Goal: Browse casually: Explore the website without a specific task or goal

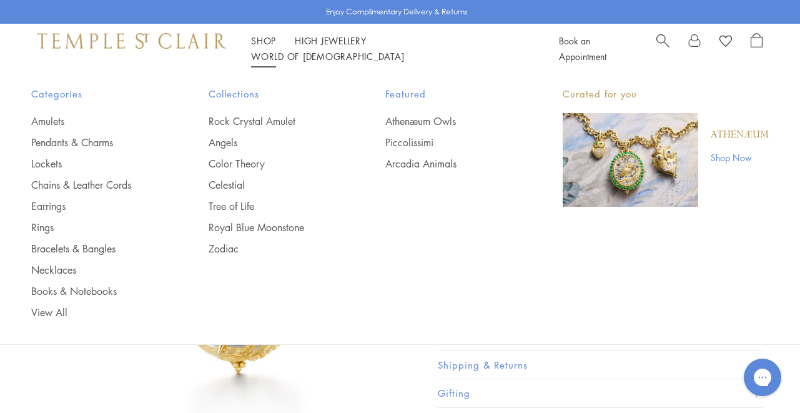
click at [258, 47] on link "Shop Shop" at bounding box center [263, 40] width 25 height 12
click at [238, 120] on link "Rock Crystal Amulet" at bounding box center [272, 121] width 127 height 14
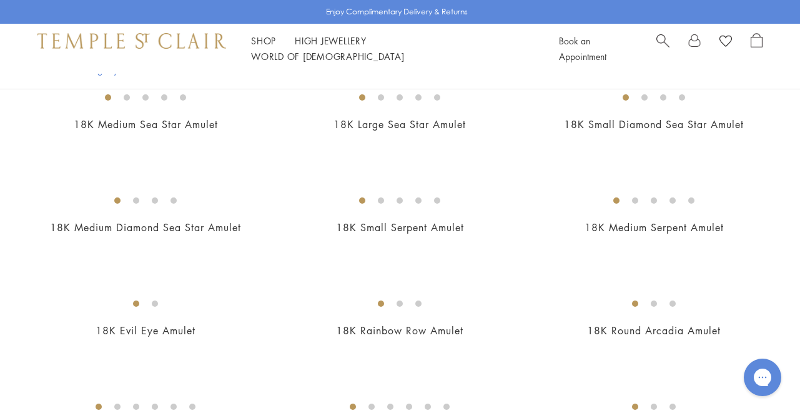
scroll to position [2192, 0]
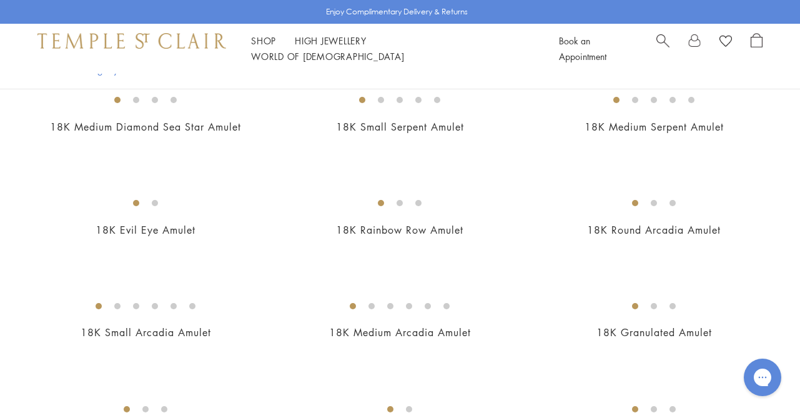
click at [0, 0] on img at bounding box center [0, 0] width 0 height 0
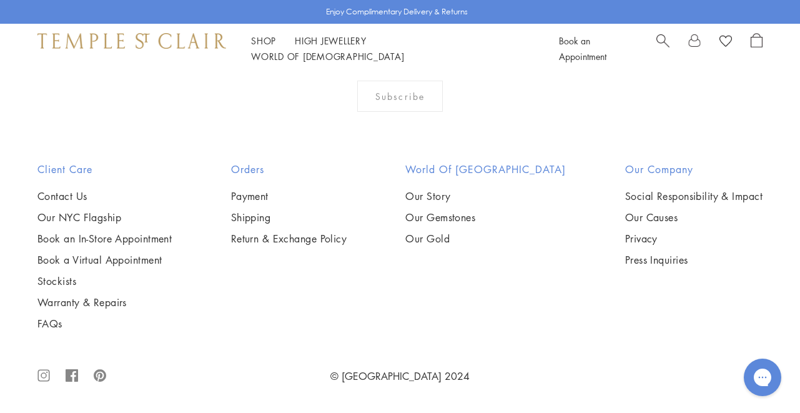
scroll to position [4762, 0]
click at [0, 0] on img at bounding box center [0, 0] width 0 height 0
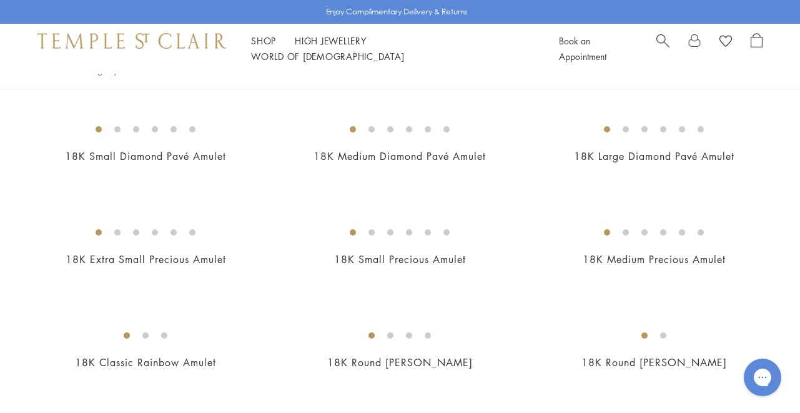
scroll to position [567, 0]
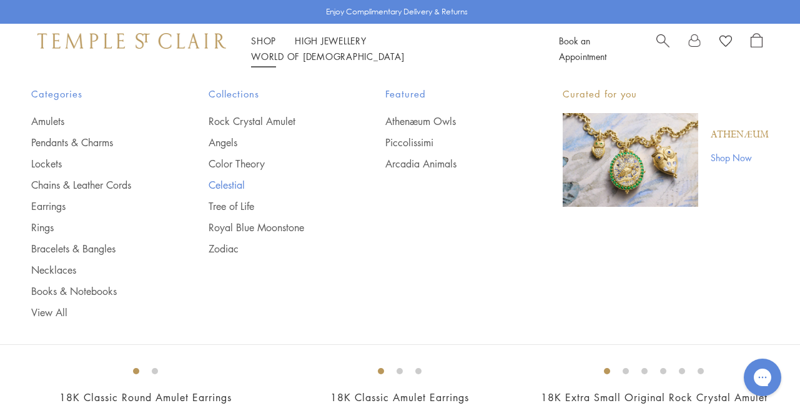
click at [222, 181] on link "Celestial" at bounding box center [272, 185] width 127 height 14
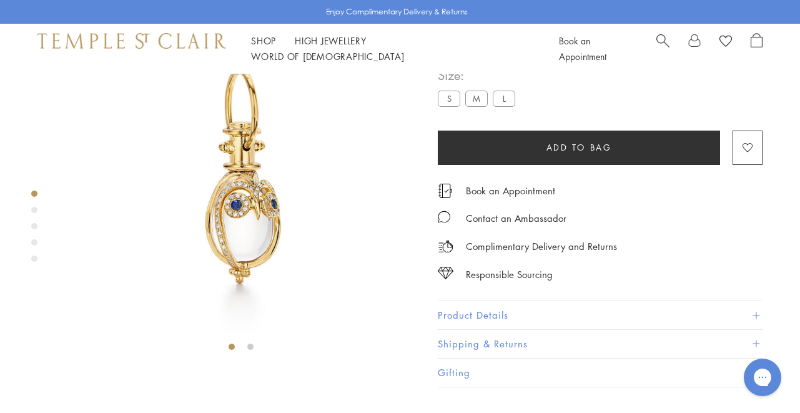
scroll to position [74, 0]
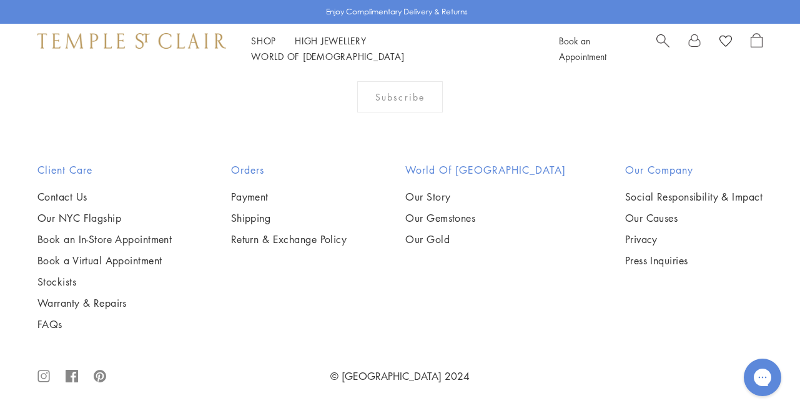
scroll to position [5633, 0]
drag, startPoint x: 794, startPoint y: 261, endPoint x: 45, endPoint y: 24, distance: 785.5
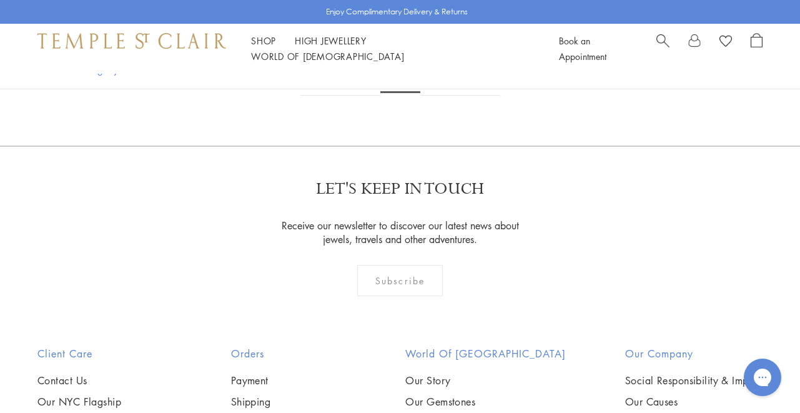
scroll to position [2203, 0]
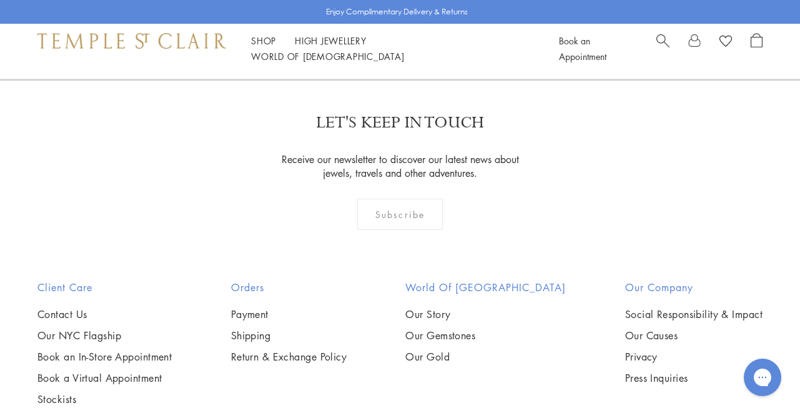
click at [0, 0] on img at bounding box center [0, 0] width 0 height 0
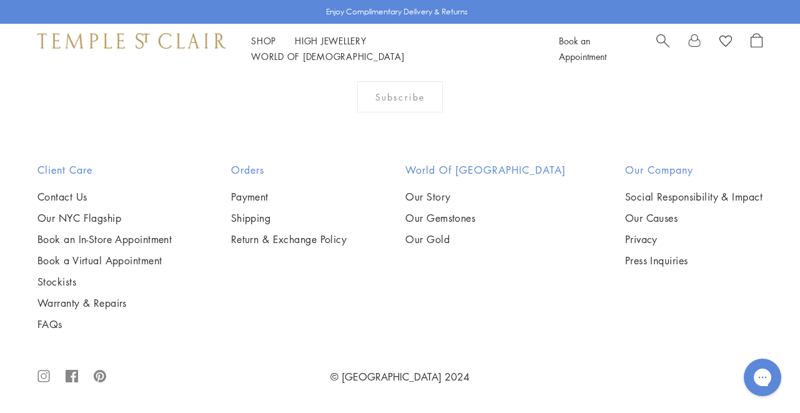
scroll to position [5482, 0]
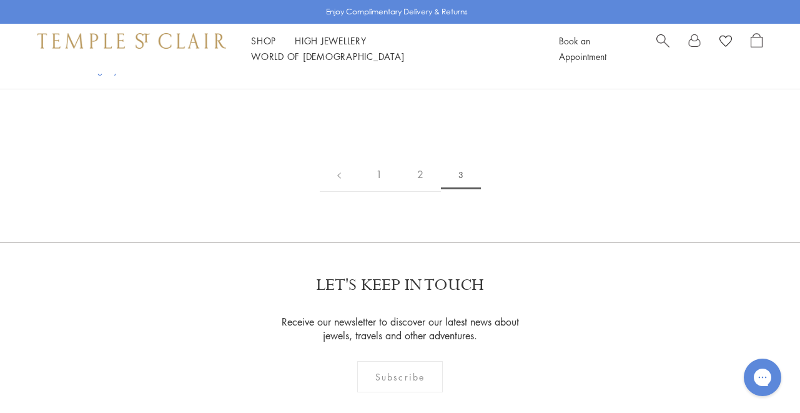
drag, startPoint x: 789, startPoint y: 196, endPoint x: 839, endPoint y: -76, distance: 276.3
click at [800, 0] on html "Skip to content Shop Categories Amulets Pendants & Charms Lockets Chains & Leat…" at bounding box center [400, 158] width 800 height 1070
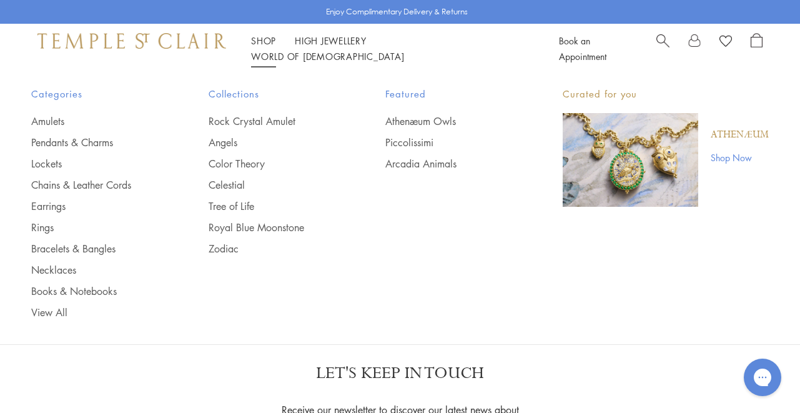
click at [267, 47] on link "Shop Shop" at bounding box center [263, 40] width 25 height 12
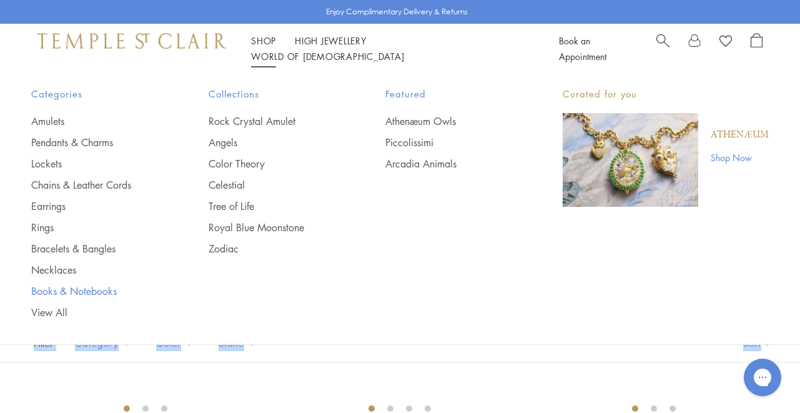
click at [52, 289] on link "Books & Notebooks" at bounding box center [94, 291] width 127 height 14
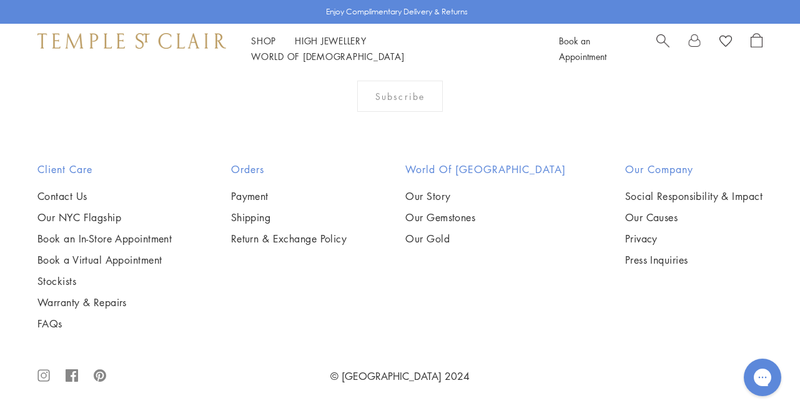
scroll to position [1081, 0]
click at [0, 0] on img at bounding box center [0, 0] width 0 height 0
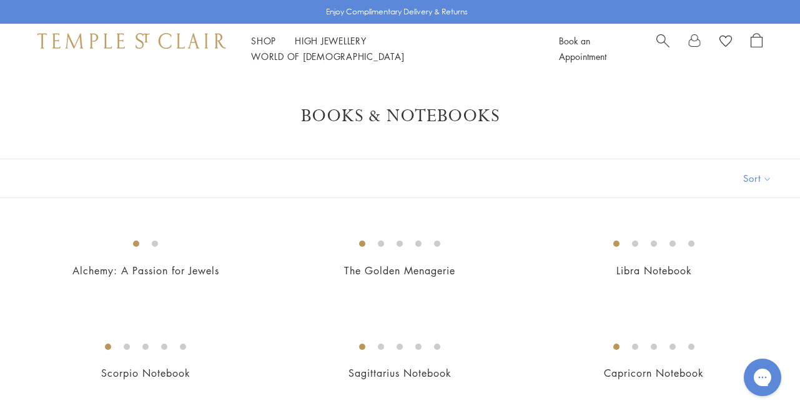
scroll to position [0, 0]
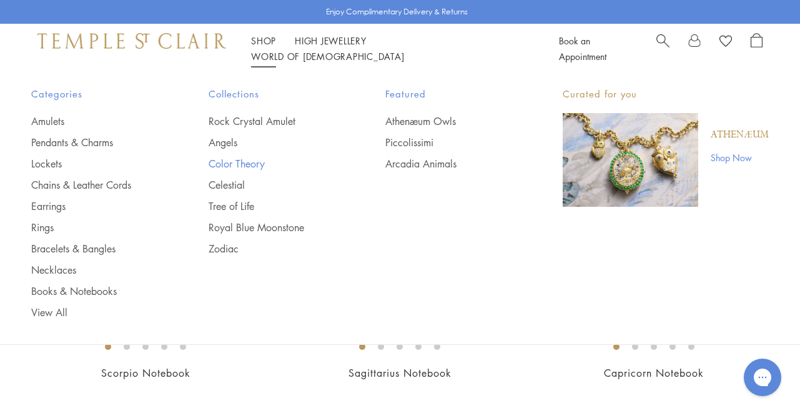
click at [247, 162] on link "Color Theory" at bounding box center [272, 164] width 127 height 14
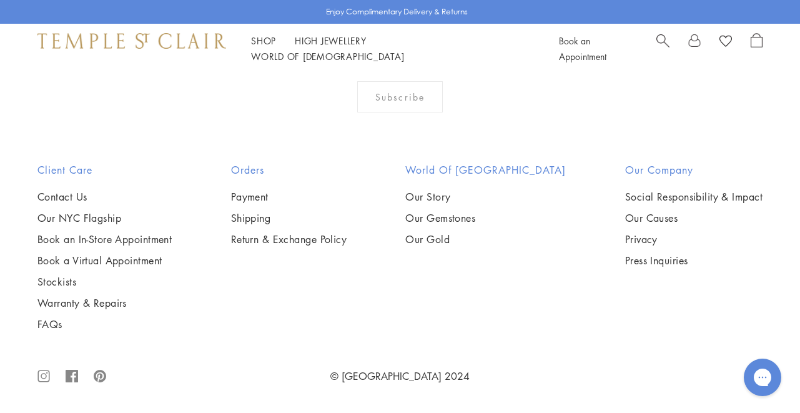
scroll to position [1534, 0]
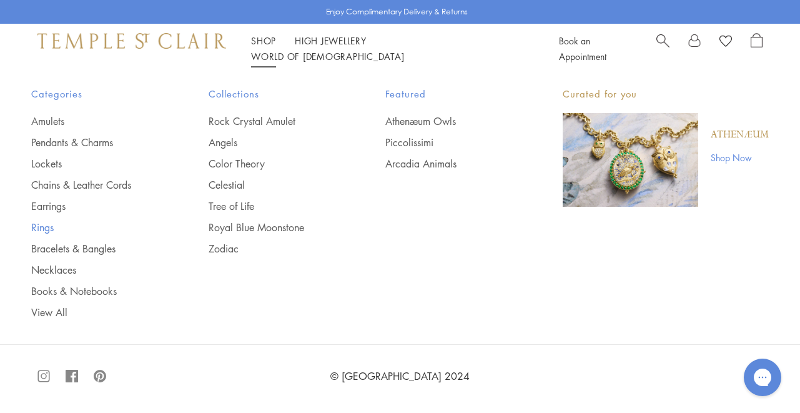
click at [43, 226] on link "Rings" at bounding box center [94, 228] width 127 height 14
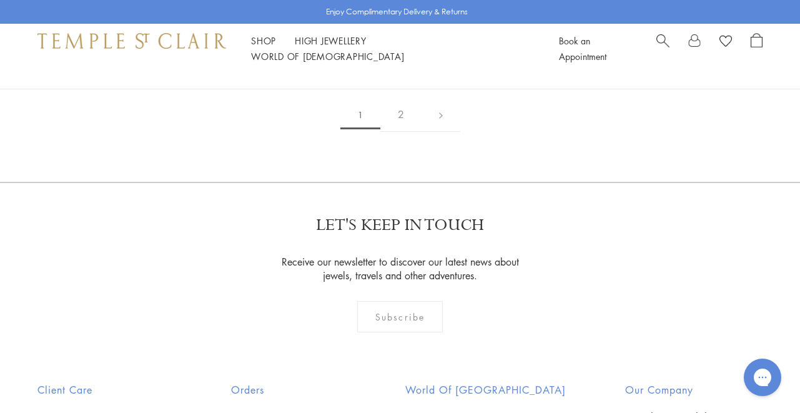
scroll to position [1850, 0]
